Goal: Task Accomplishment & Management: Use online tool/utility

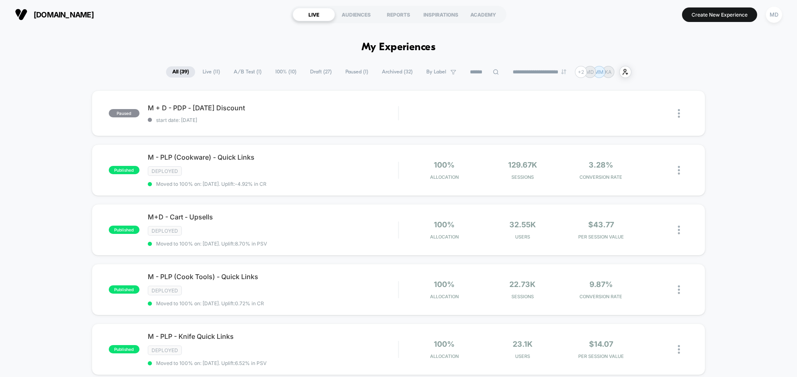
click at [461, 0] on html "**********" at bounding box center [398, 188] width 797 height 377
